Goal: Task Accomplishment & Management: Use online tool/utility

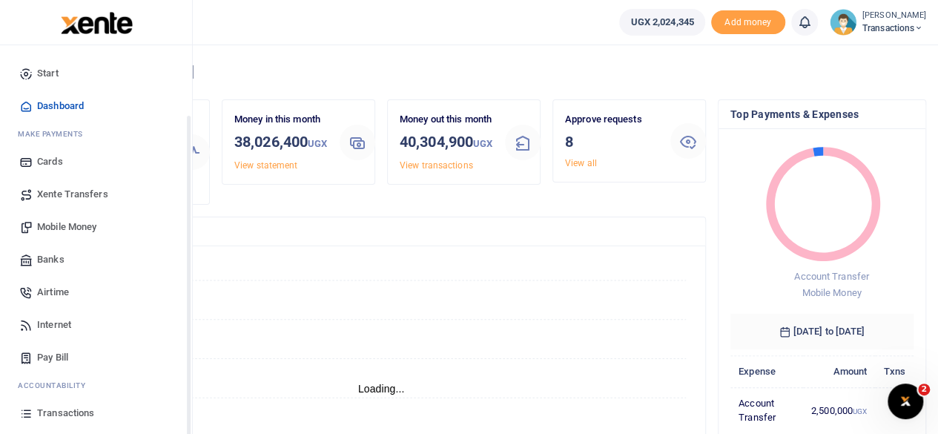
scroll to position [95, 0]
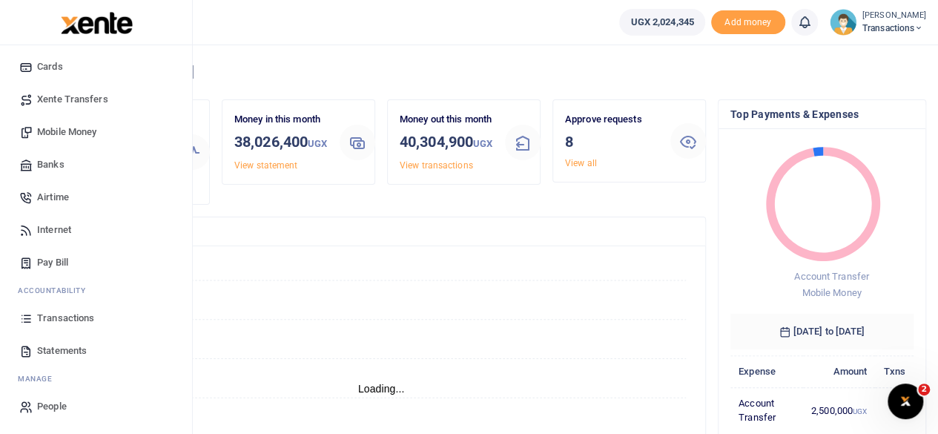
click at [61, 315] on span "Transactions" at bounding box center [65, 318] width 57 height 15
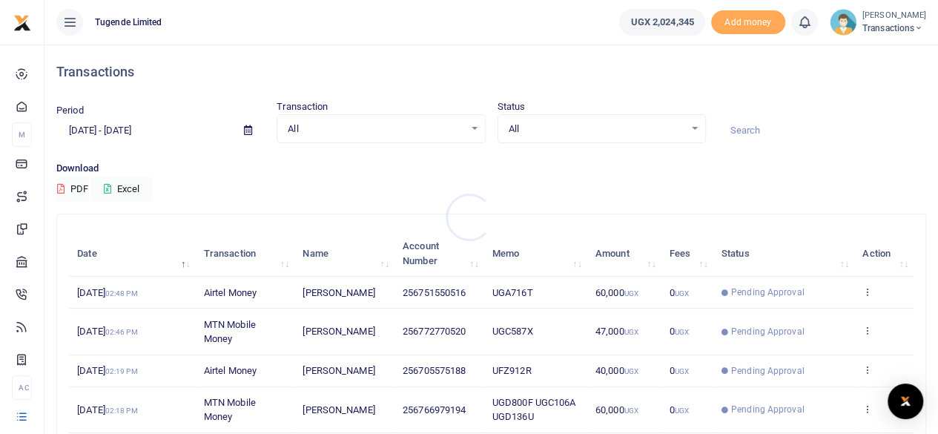
click at [762, 134] on div at bounding box center [469, 217] width 938 height 434
click at [762, 134] on input at bounding box center [822, 130] width 208 height 25
paste input "UMA776BJ"
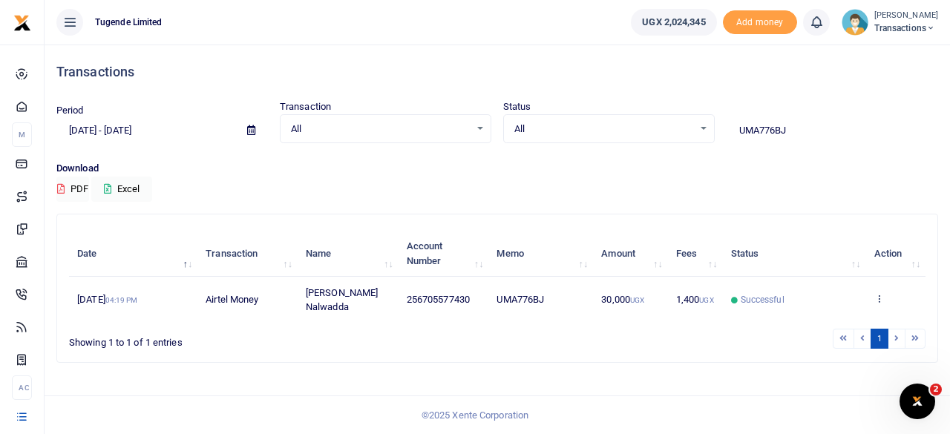
type input "UMA776BJ"
click at [880, 293] on icon at bounding box center [879, 298] width 10 height 10
click at [856, 323] on link "View details" at bounding box center [866, 316] width 117 height 21
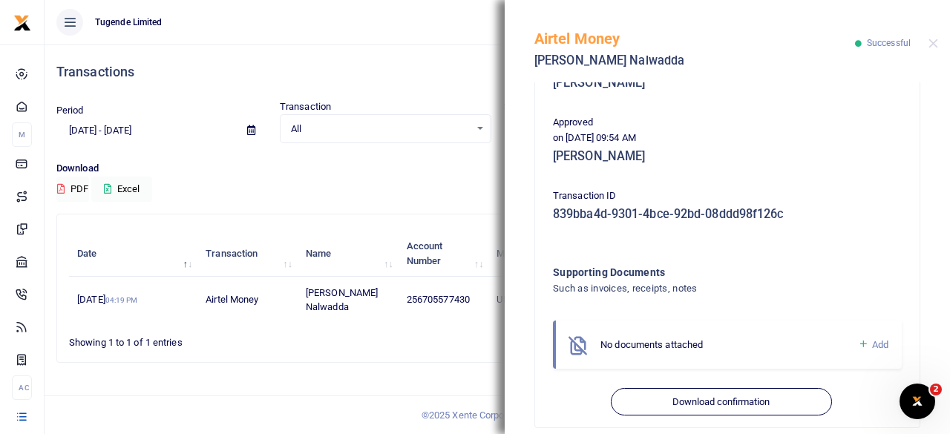
scroll to position [354, 0]
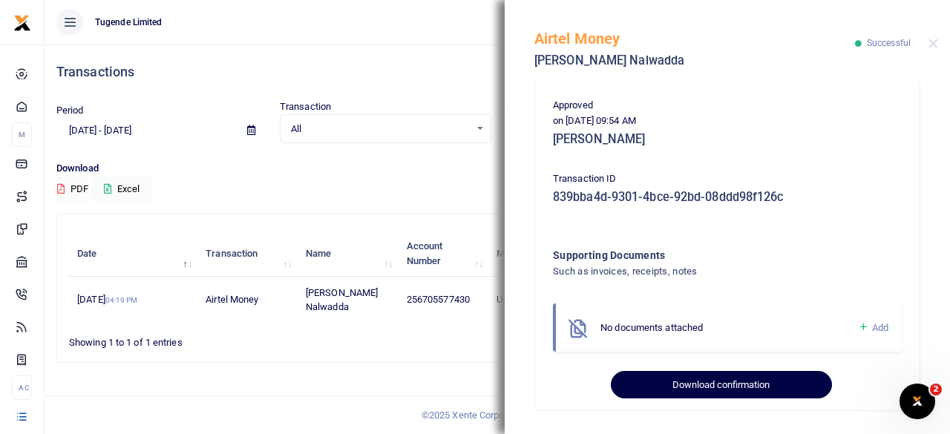
click at [703, 384] on button "Download confirmation" at bounding box center [721, 385] width 220 height 28
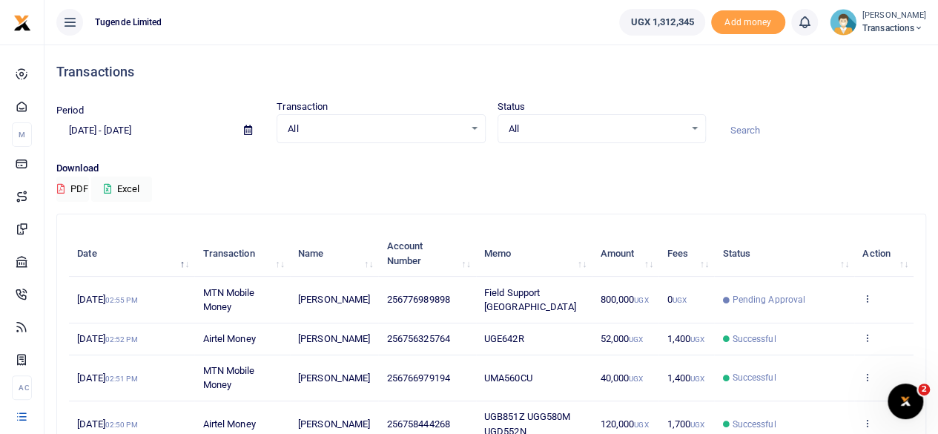
click at [743, 131] on input at bounding box center [822, 130] width 208 height 25
paste input "UGA590Q"
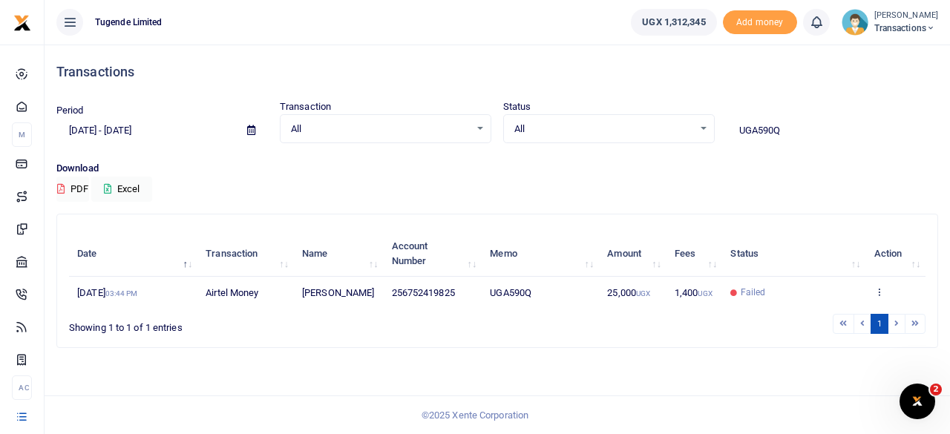
click at [807, 131] on input "UGA590Q" at bounding box center [831, 130] width 211 height 25
paste input "MA628CX"
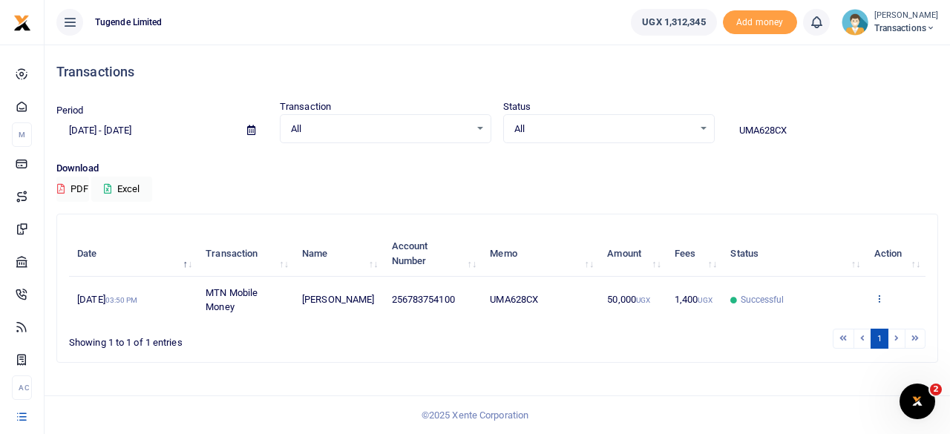
type input "UMA628CX"
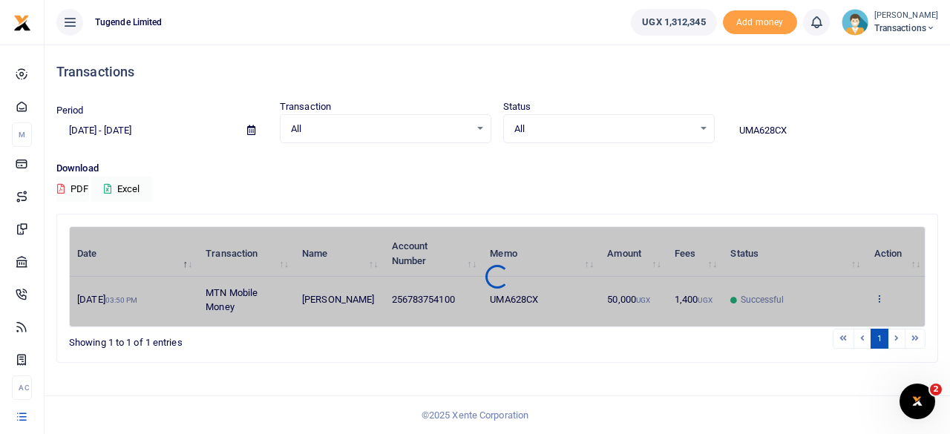
click at [877, 294] on div "Date Transaction Name Account Number Memo Amount Fees Status Action 11th Aug 20…" at bounding box center [497, 276] width 856 height 101
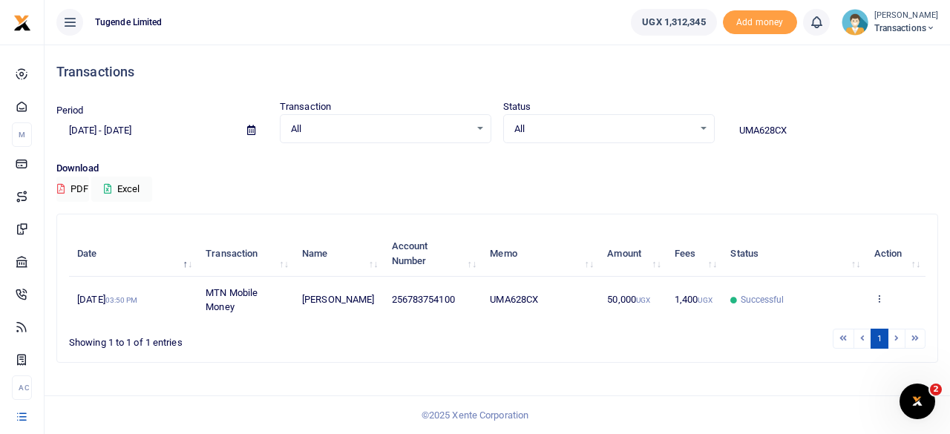
click at [877, 294] on icon at bounding box center [879, 298] width 10 height 10
click at [847, 316] on link "View details" at bounding box center [866, 324] width 117 height 21
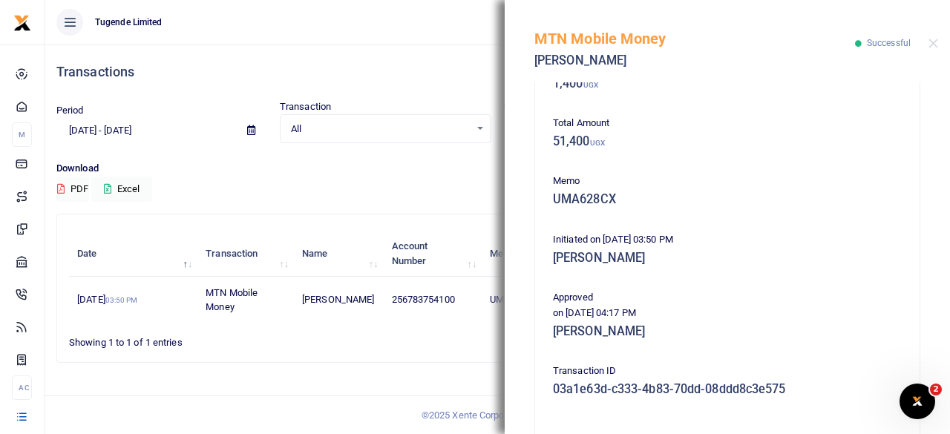
scroll to position [354, 0]
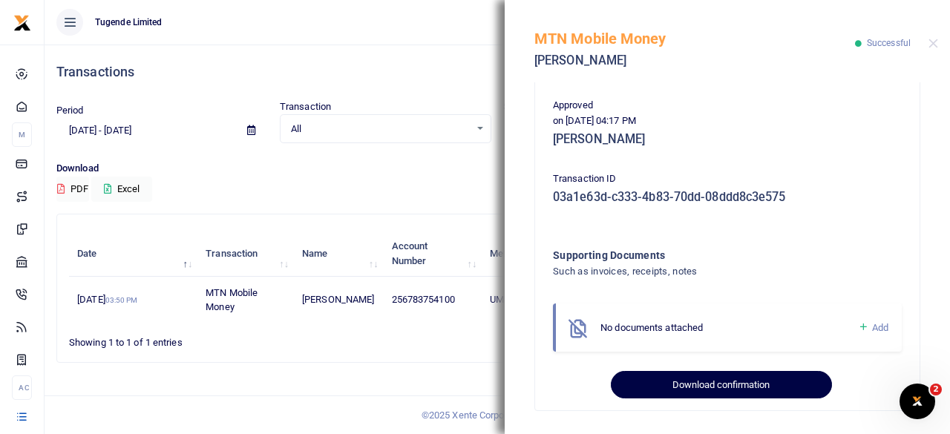
click at [692, 374] on button "Download confirmation" at bounding box center [721, 385] width 220 height 28
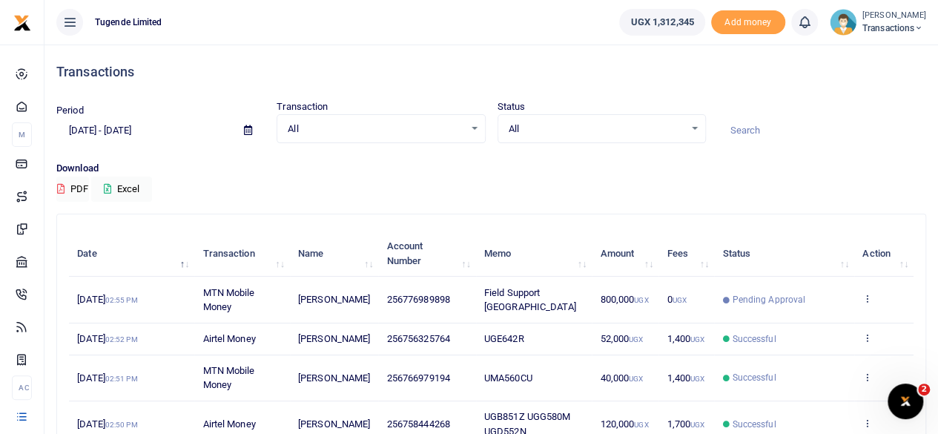
click at [246, 131] on icon at bounding box center [248, 130] width 8 height 10
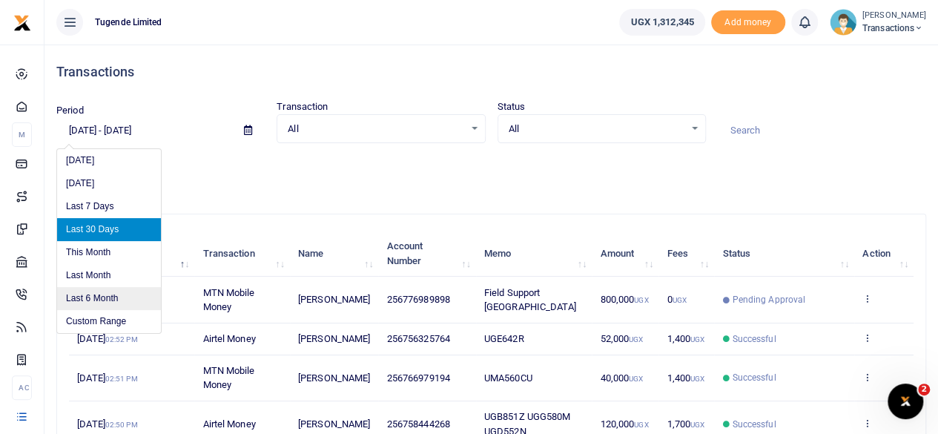
click at [96, 293] on li "Last 6 Month" at bounding box center [109, 298] width 104 height 23
type input "02/22/2025 - 08/22/2025"
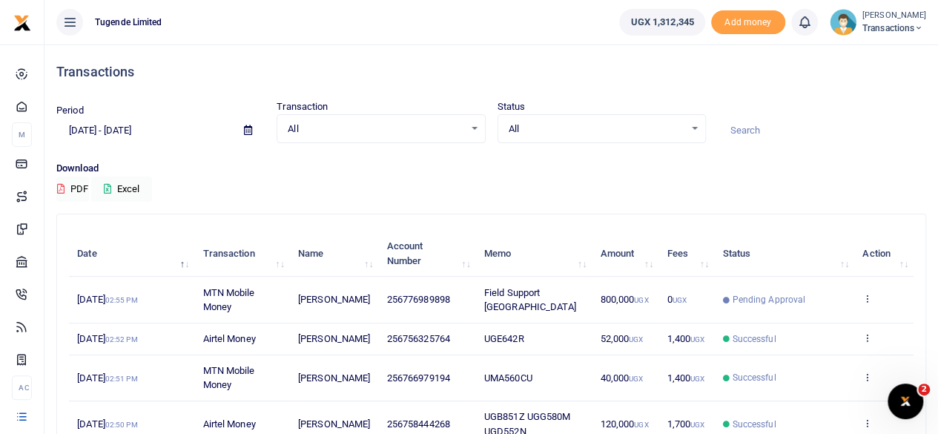
click at [750, 132] on input at bounding box center [822, 130] width 208 height 25
paste input "UGD105Y"
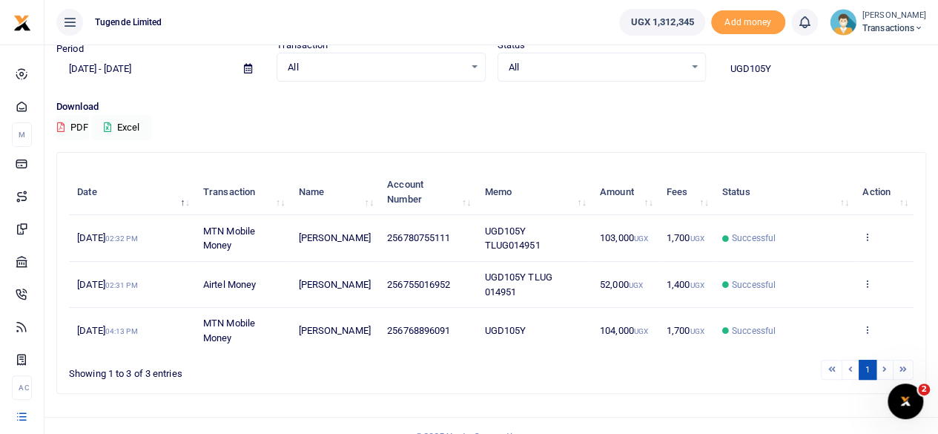
scroll to position [80, 0]
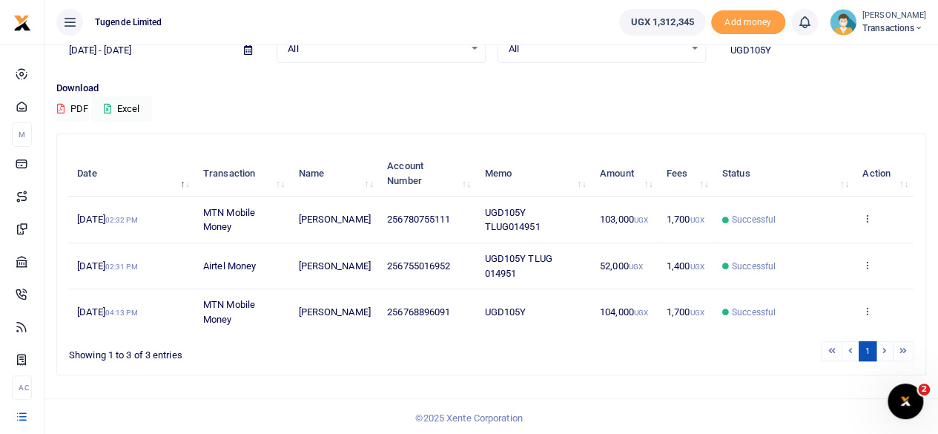
click at [866, 214] on icon at bounding box center [868, 218] width 10 height 10
click at [792, 237] on link "View details" at bounding box center [813, 244] width 117 height 21
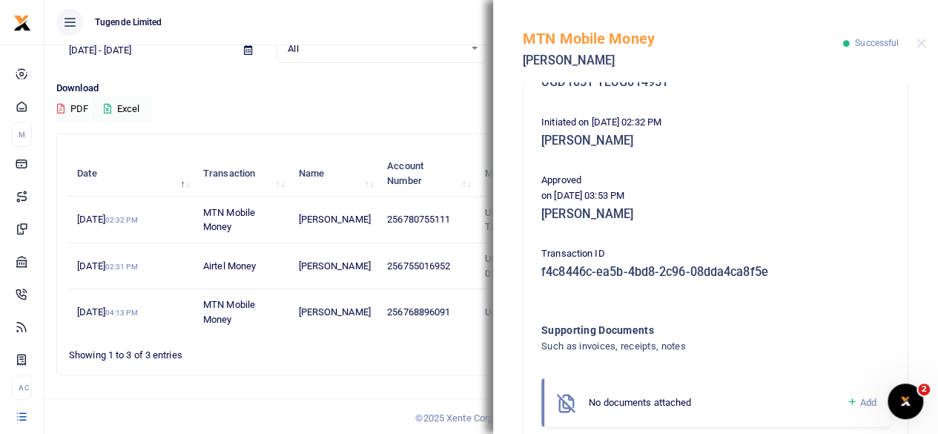
scroll to position [354, 0]
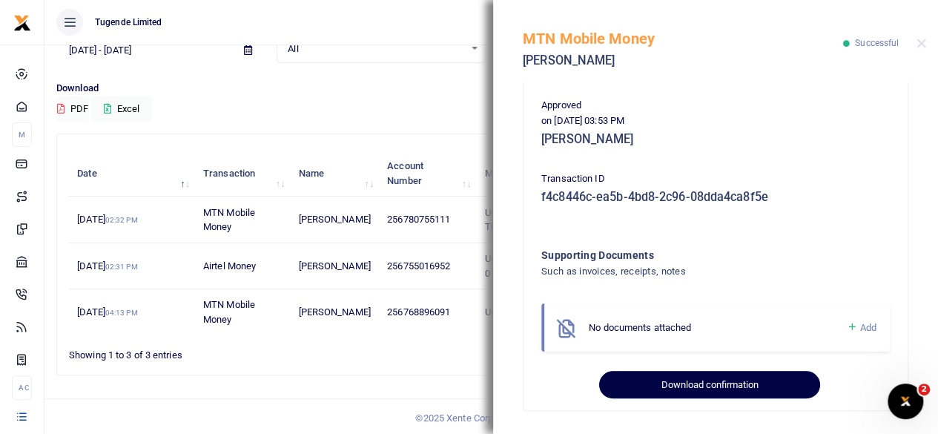
click at [688, 381] on button "Download confirmation" at bounding box center [709, 385] width 220 height 28
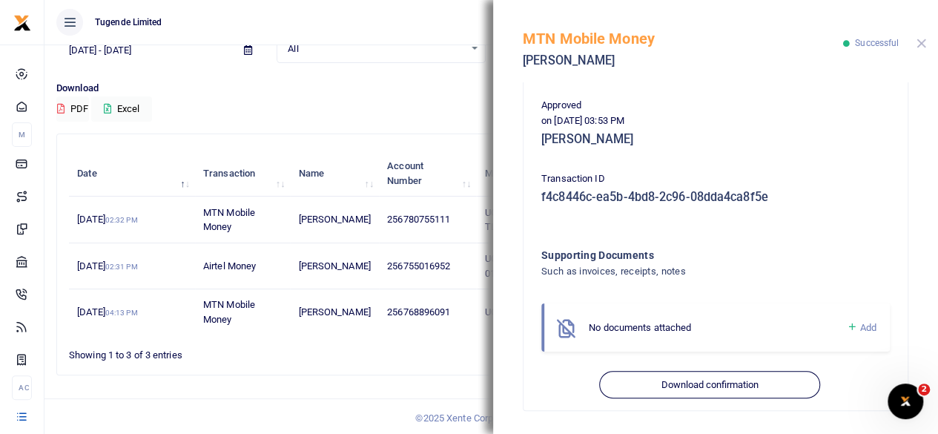
click at [921, 39] on button "Close" at bounding box center [922, 44] width 10 height 10
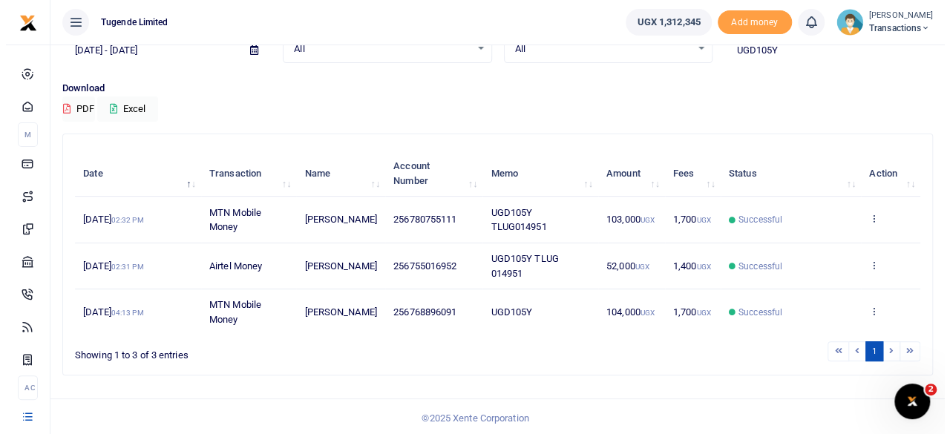
scroll to position [0, 0]
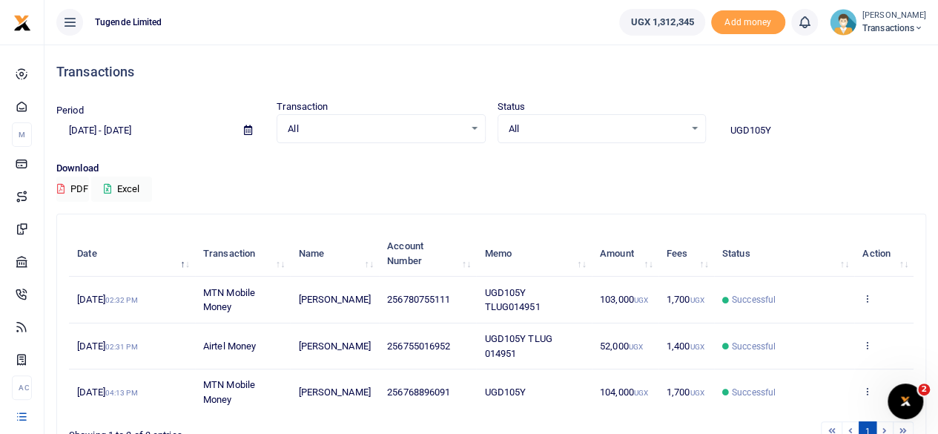
click at [773, 125] on input "UGD105Y" at bounding box center [822, 130] width 208 height 25
paste input "B779S"
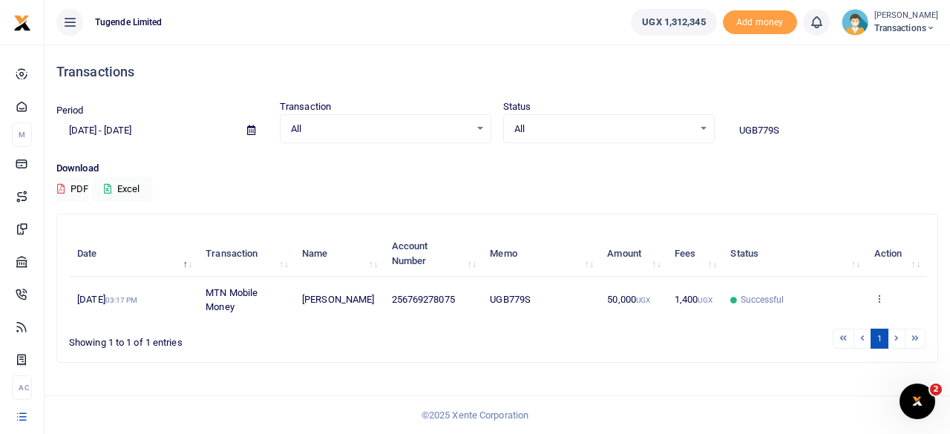
type input "UGB779S"
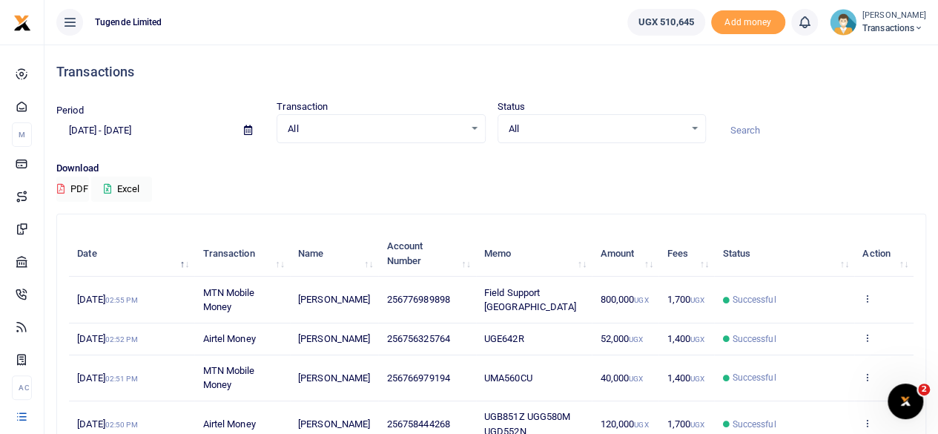
click at [794, 131] on input at bounding box center [822, 130] width 208 height 25
paste input "UMA628AU"
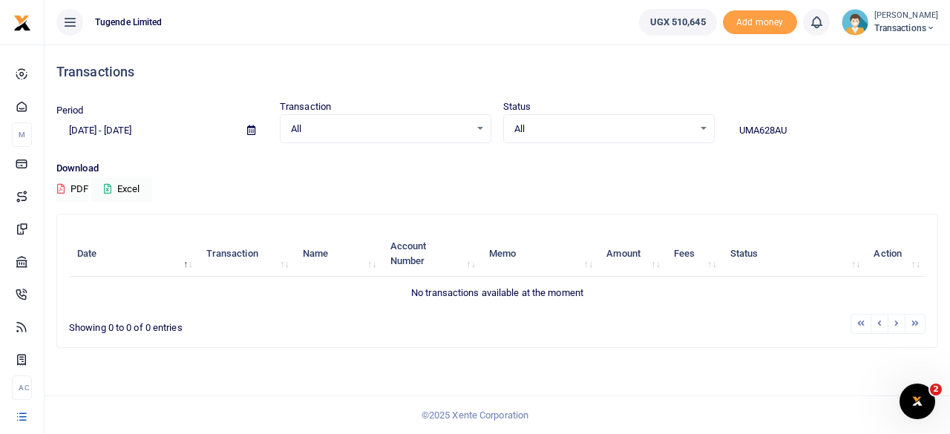
type input "UMA628AU"
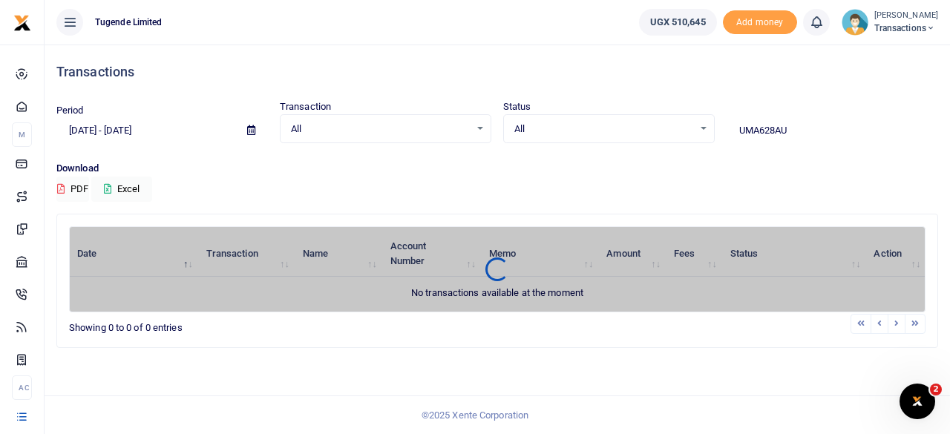
click at [251, 129] on icon at bounding box center [251, 130] width 8 height 10
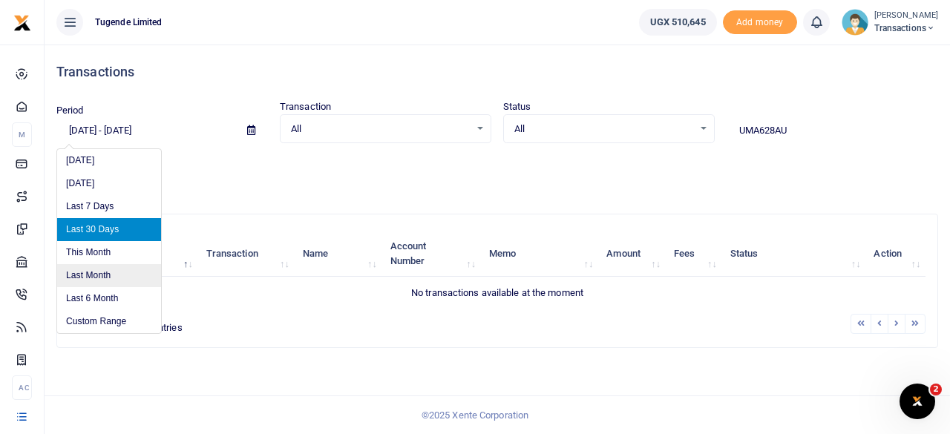
click at [96, 274] on li "Last Month" at bounding box center [109, 275] width 104 height 23
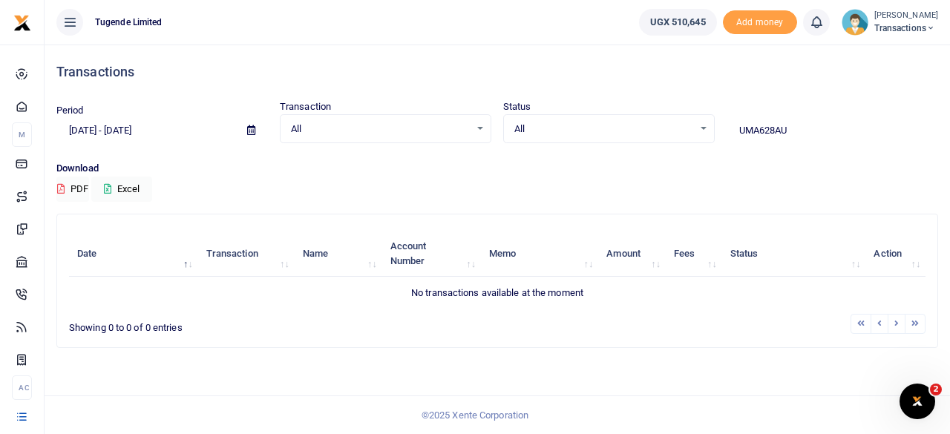
click at [252, 125] on icon at bounding box center [251, 130] width 8 height 10
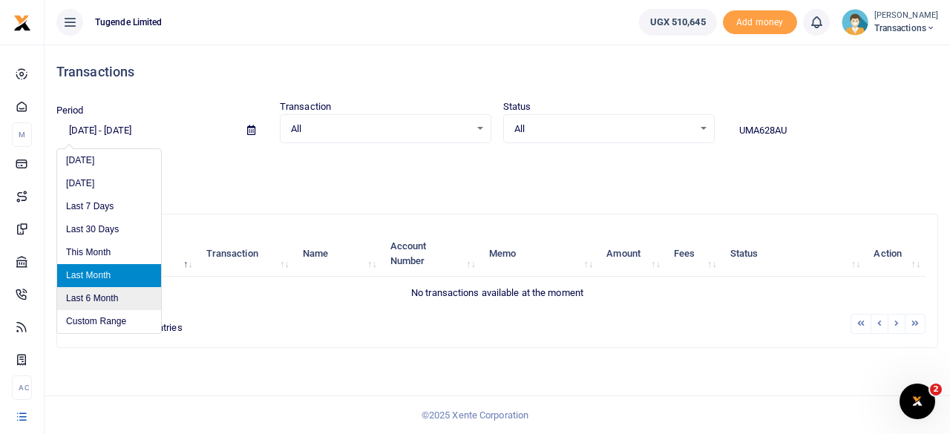
click at [98, 300] on li "Last 6 Month" at bounding box center [109, 298] width 104 height 23
type input "[DATE] - [DATE]"
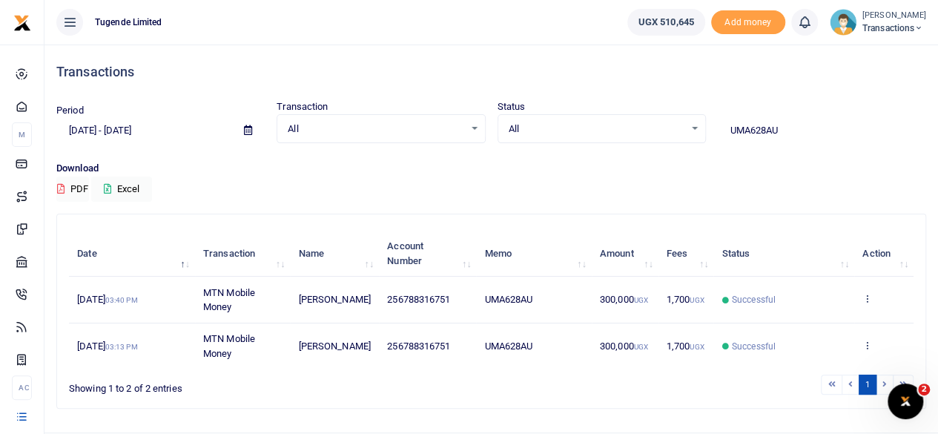
scroll to position [34, 0]
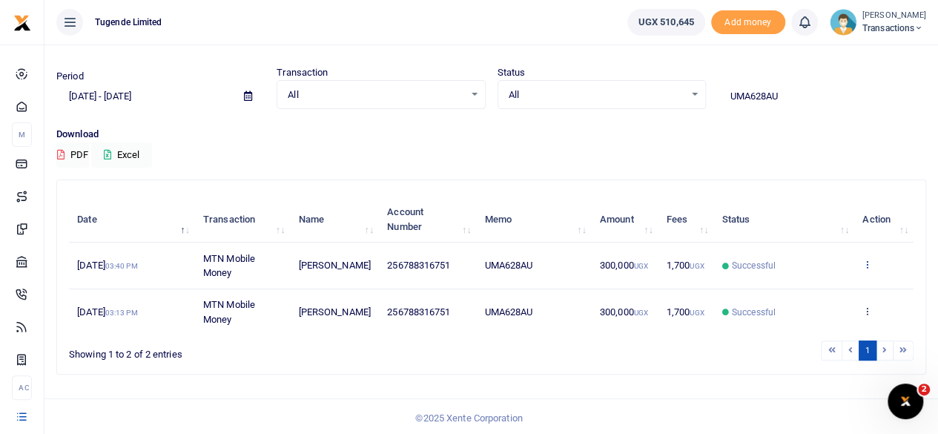
click at [863, 262] on icon at bounding box center [868, 264] width 10 height 10
click at [792, 292] on link "View details" at bounding box center [813, 290] width 117 height 21
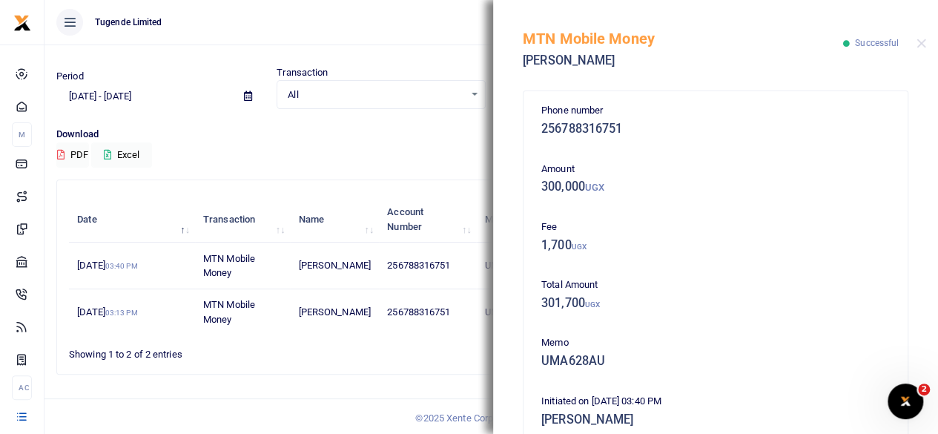
scroll to position [354, 0]
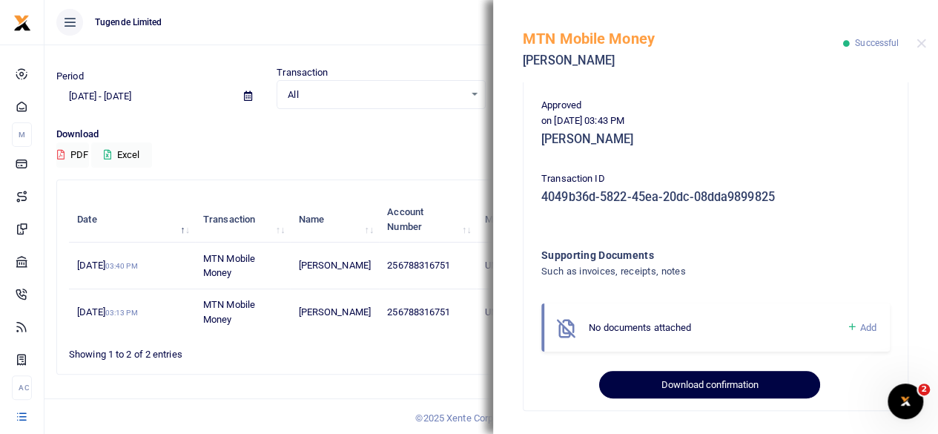
click at [677, 392] on button "Download confirmation" at bounding box center [709, 385] width 220 height 28
